Goal: Transaction & Acquisition: Download file/media

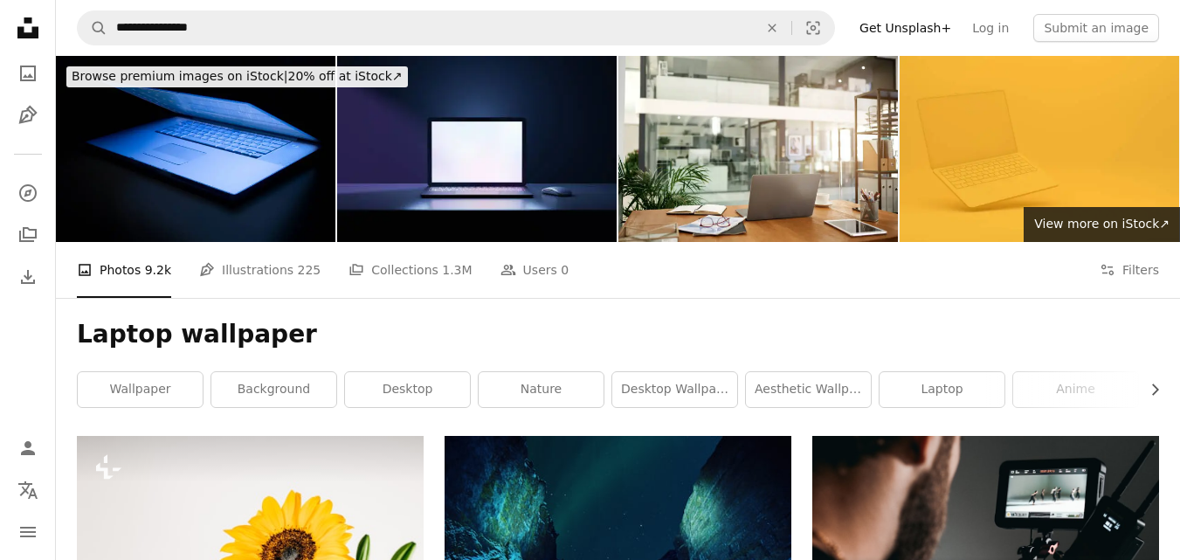
scroll to position [11565, 0]
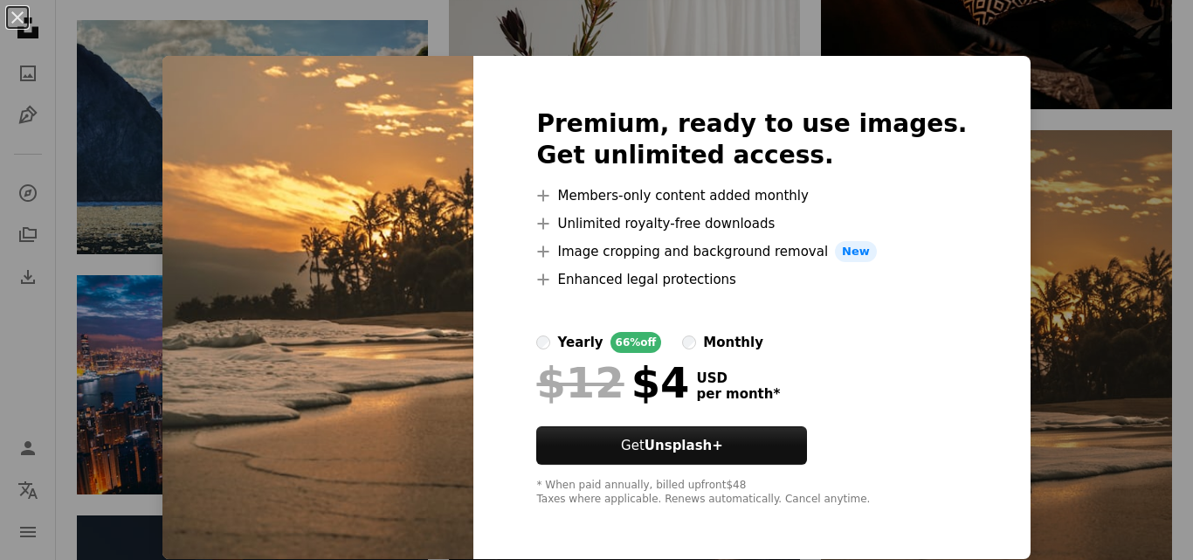
click at [1023, 348] on div "An X shape Premium, ready to use images. Get unlimited access. A plus sign Memb…" at bounding box center [596, 280] width 1193 height 560
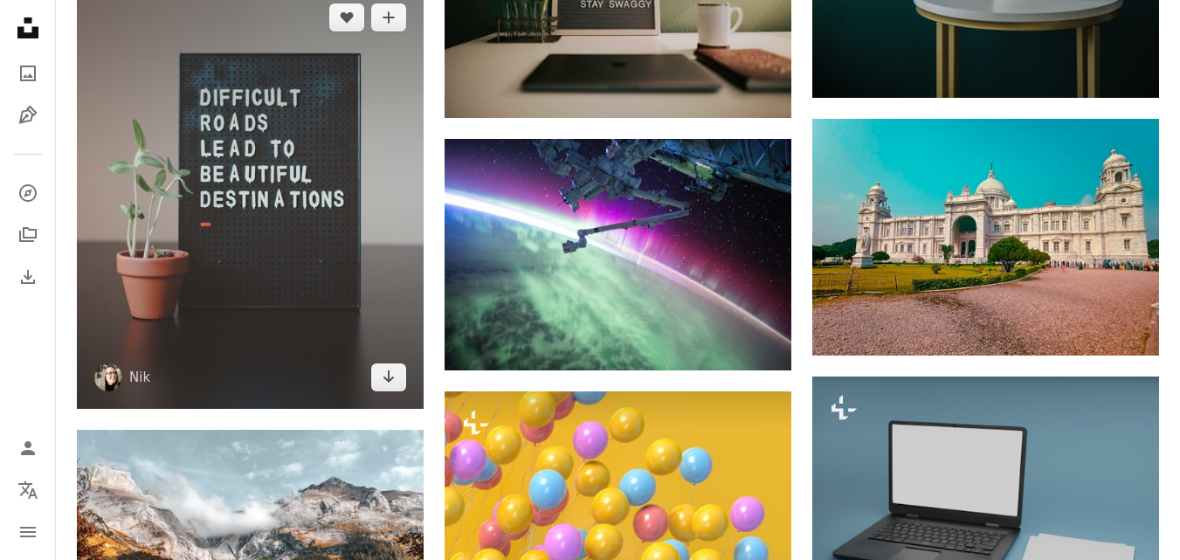
scroll to position [34267, 0]
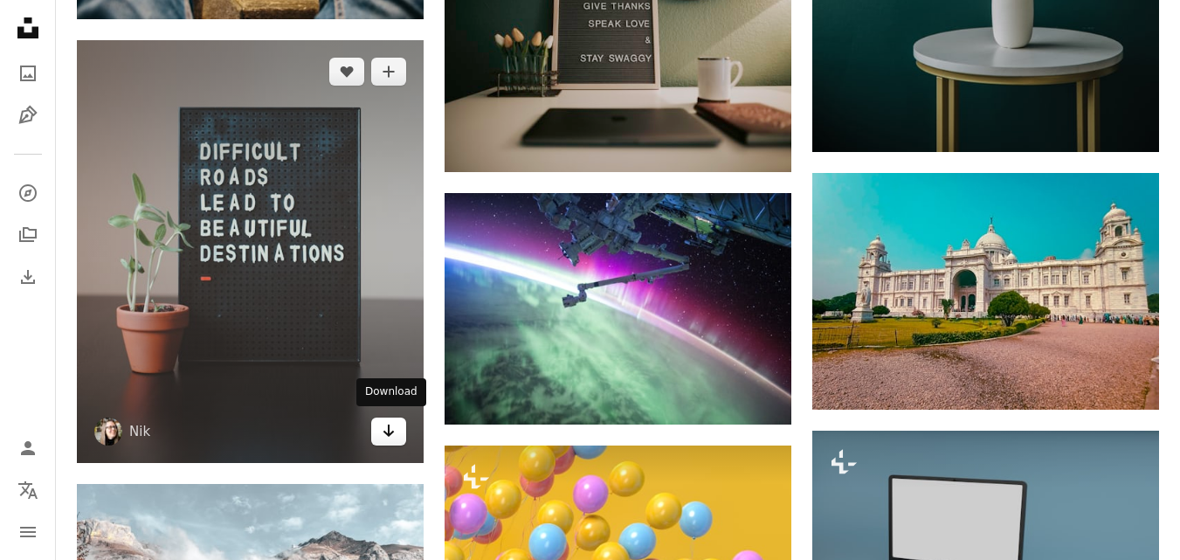
click at [381, 423] on link "Arrow pointing down" at bounding box center [388, 431] width 35 height 28
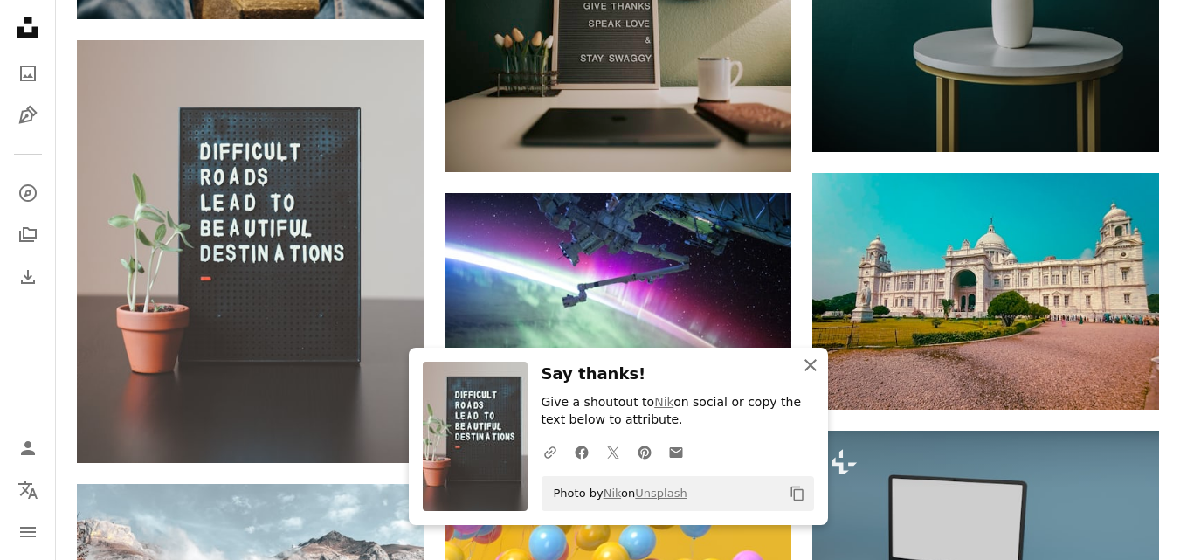
click at [814, 370] on icon "An X shape" at bounding box center [810, 365] width 21 height 21
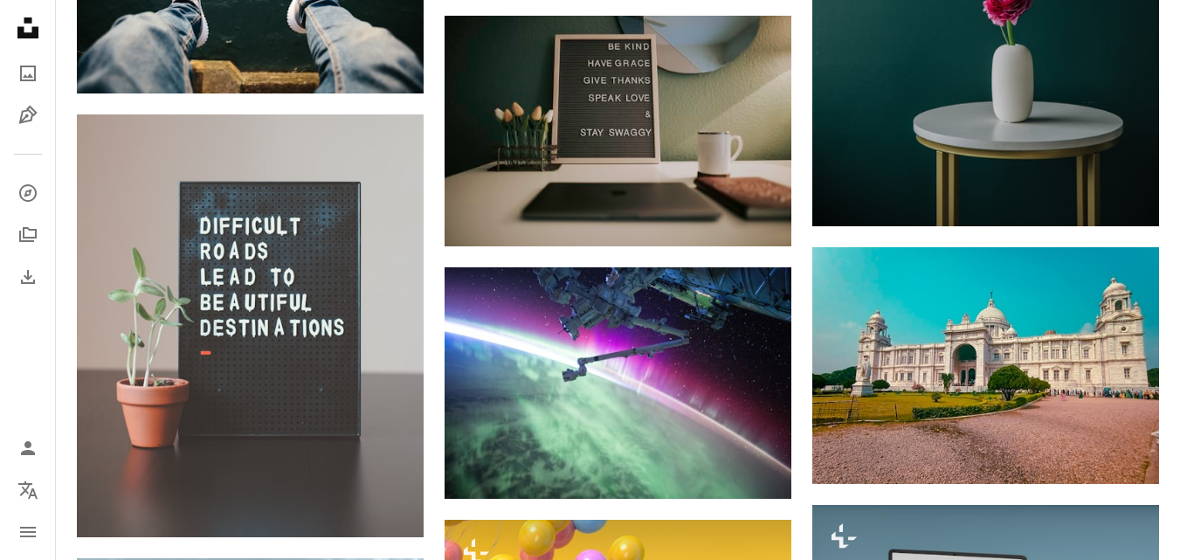
scroll to position [34093, 0]
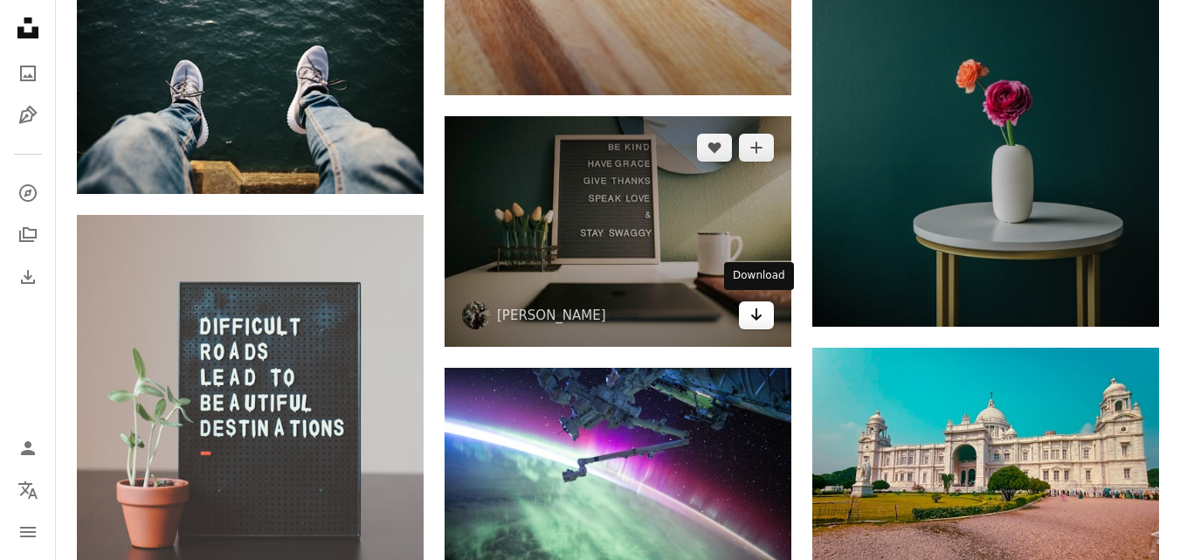
click at [761, 319] on icon "Arrow pointing down" at bounding box center [756, 314] width 14 height 21
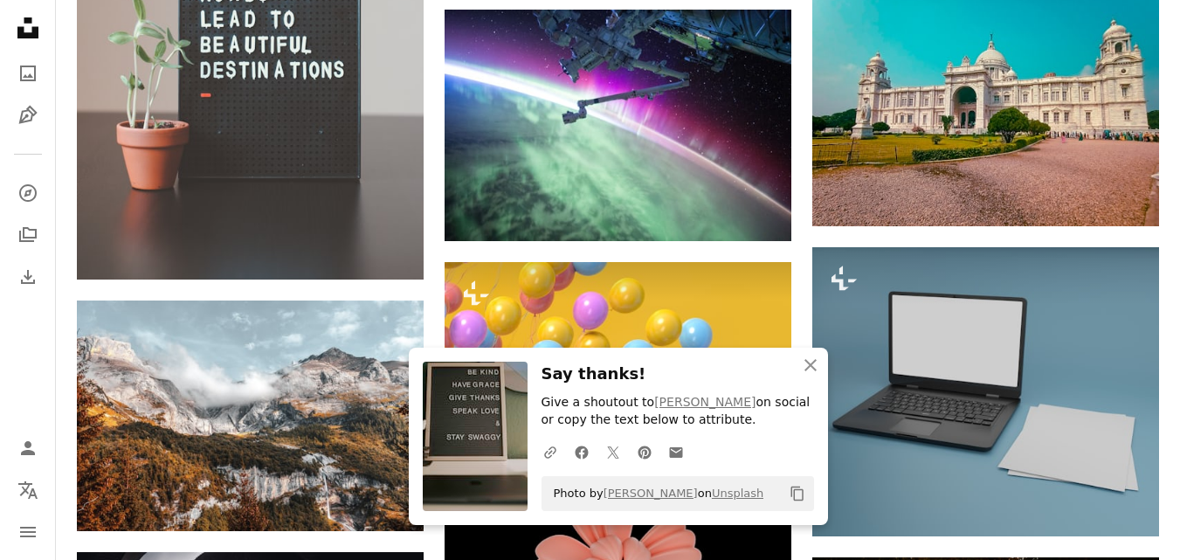
scroll to position [34704, 0]
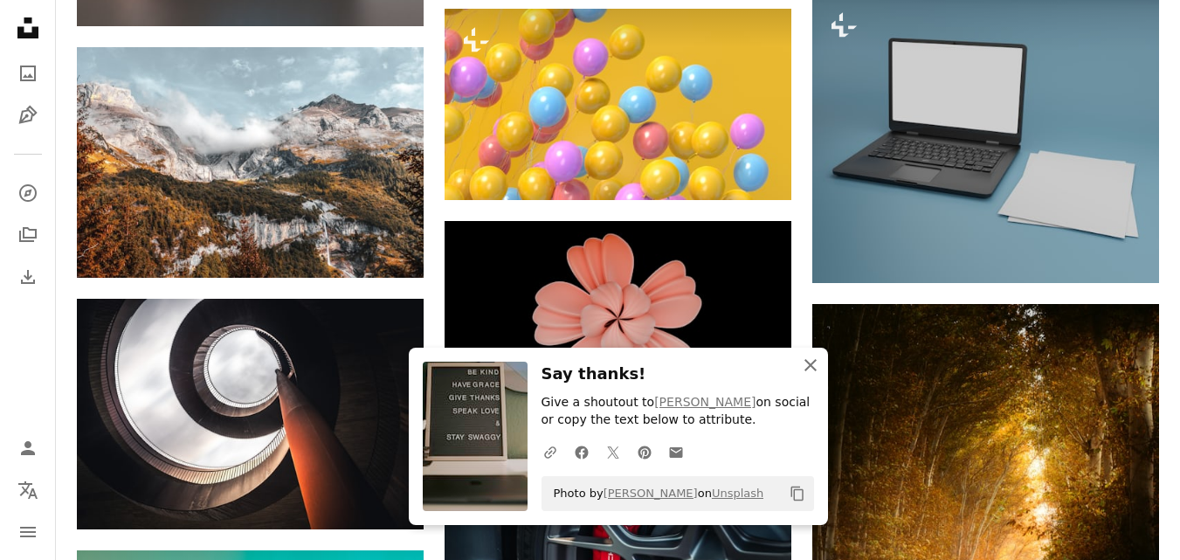
click at [815, 359] on icon "button" at bounding box center [810, 365] width 12 height 12
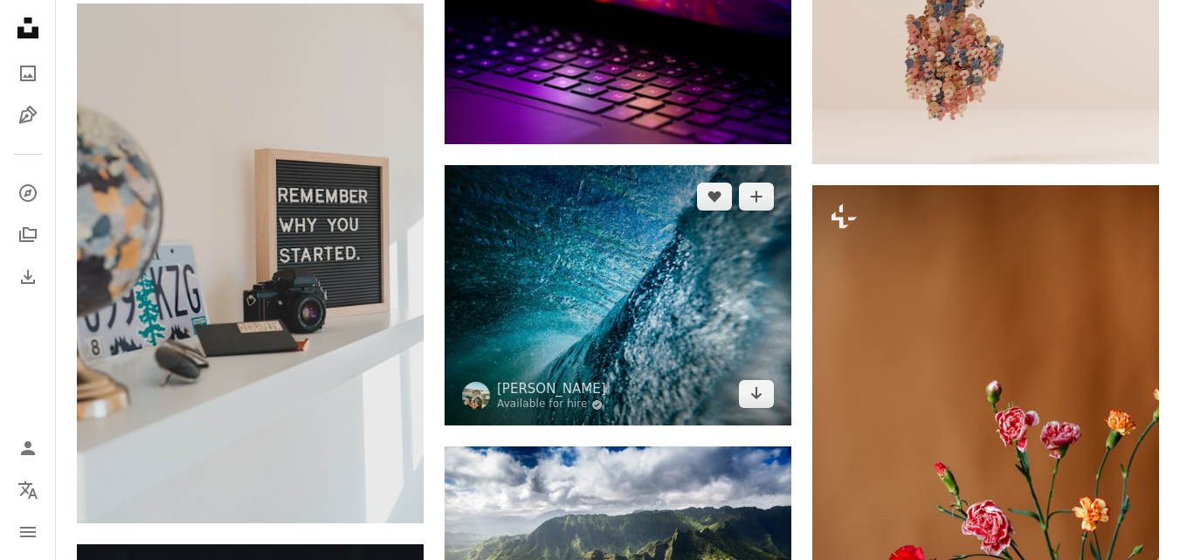
scroll to position [38022, 0]
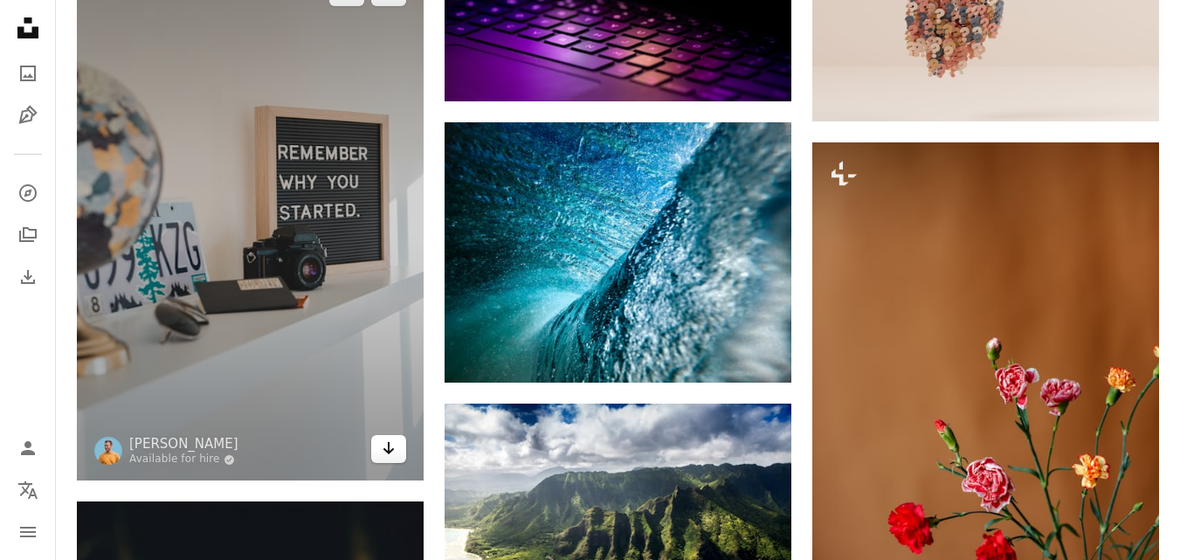
click at [387, 441] on icon "Arrow pointing down" at bounding box center [389, 447] width 14 height 21
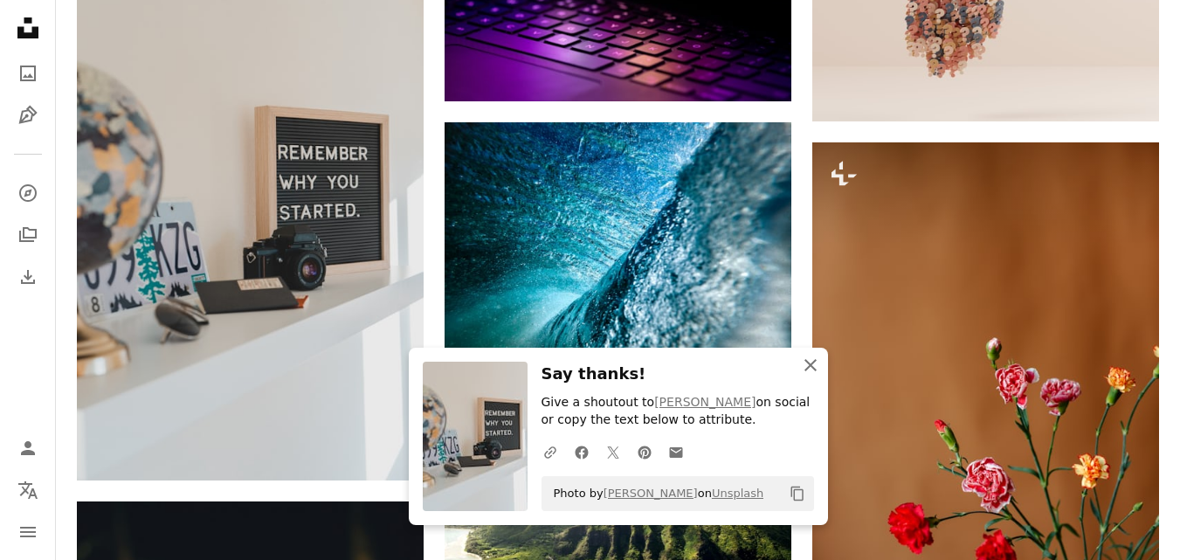
click at [816, 367] on icon "An X shape" at bounding box center [810, 365] width 21 height 21
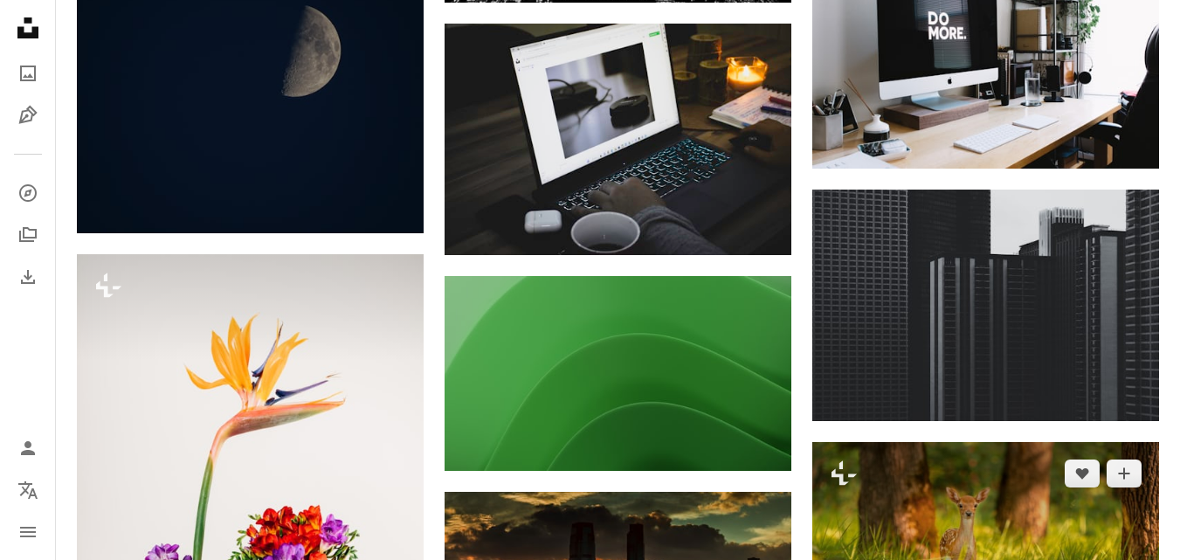
scroll to position [43174, 0]
